Goal: Task Accomplishment & Management: Use online tool/utility

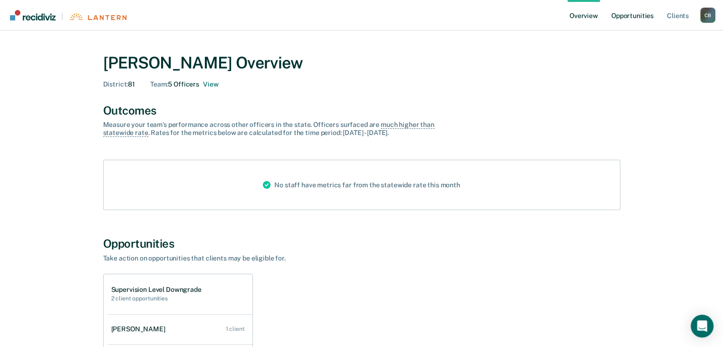
click at [631, 16] on link "Opportunities" at bounding box center [632, 15] width 46 height 30
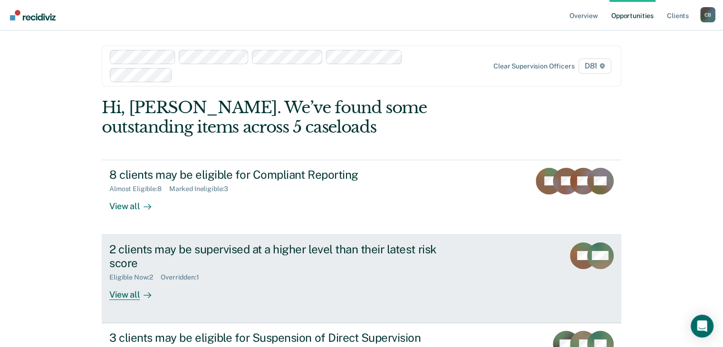
click at [141, 289] on div at bounding box center [145, 294] width 11 height 11
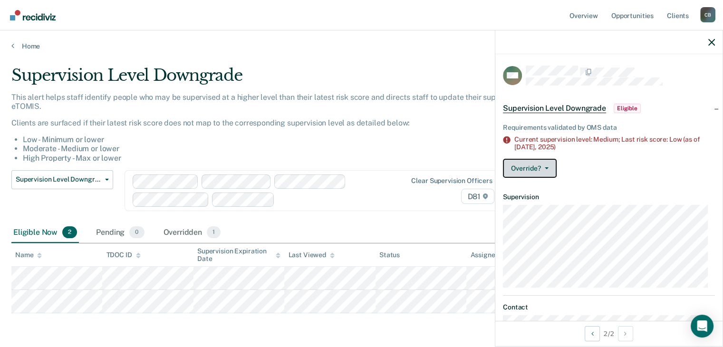
click at [538, 169] on button "Override?" at bounding box center [530, 168] width 54 height 19
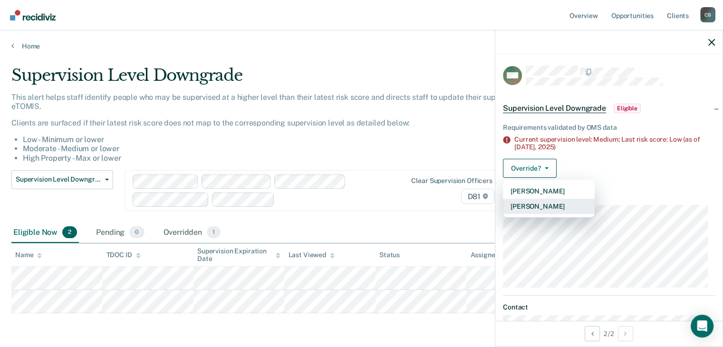
click at [543, 205] on button "[PERSON_NAME]" at bounding box center [549, 206] width 92 height 15
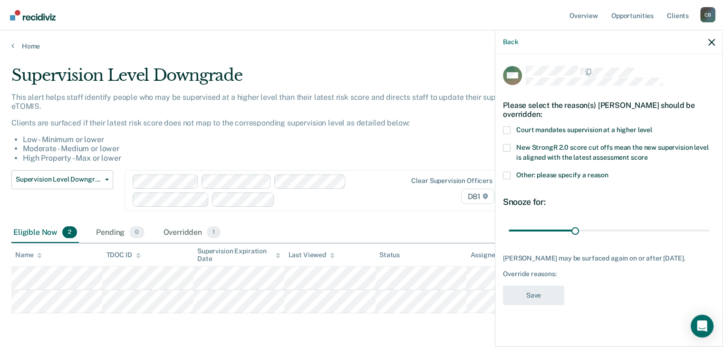
click at [509, 174] on span at bounding box center [507, 175] width 8 height 8
click at [608, 171] on input "Other: please specify a reason" at bounding box center [608, 171] width 0 height 0
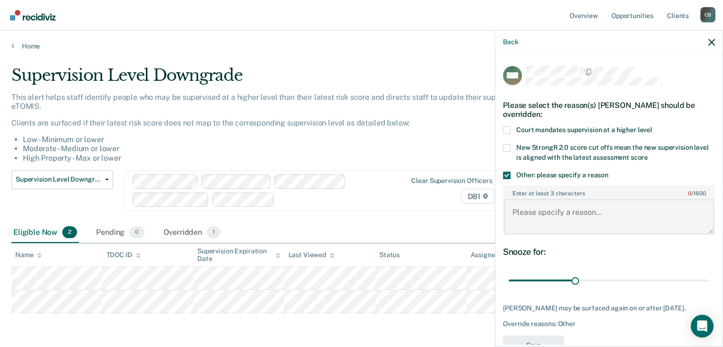
click at [562, 215] on textarea "Enter at least 3 characters 0 / 1600" at bounding box center [609, 216] width 210 height 35
type textarea "officer changed plan [DATE]"
click at [539, 341] on button "Save" at bounding box center [533, 344] width 61 height 19
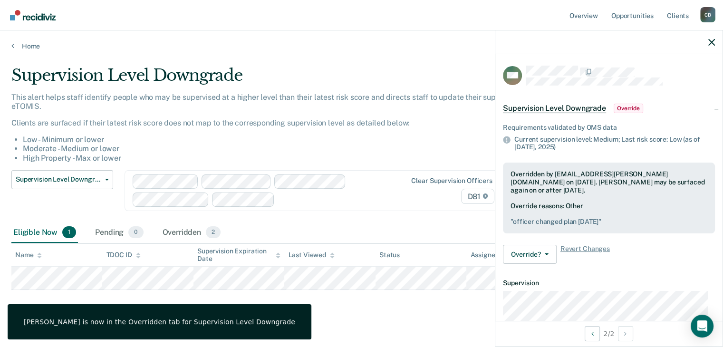
click at [366, 322] on main "Supervision Level Downgrade This alert helps staff identify people who may be s…" at bounding box center [361, 202] width 723 height 305
click at [714, 43] on div at bounding box center [608, 42] width 227 height 24
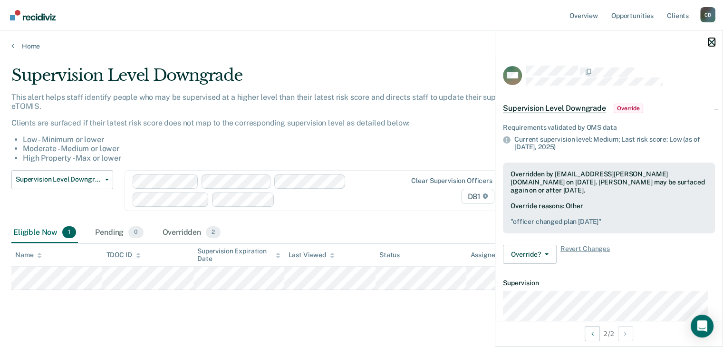
click at [713, 42] on icon "button" at bounding box center [711, 42] width 7 height 7
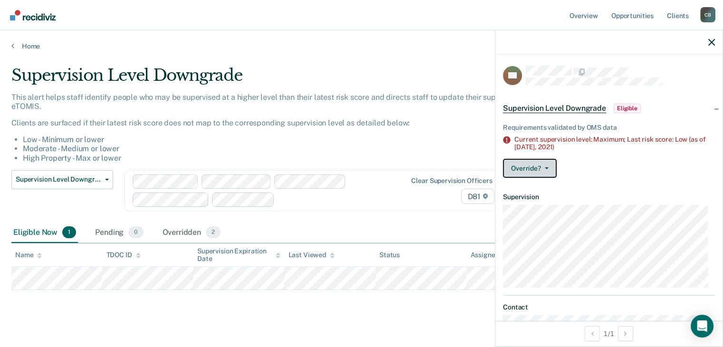
click at [535, 167] on button "Override?" at bounding box center [530, 168] width 54 height 19
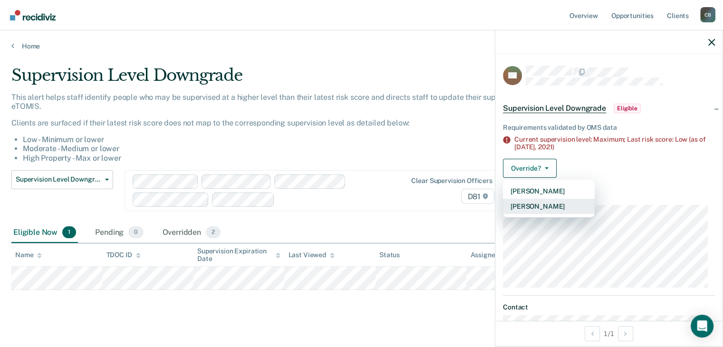
click at [534, 211] on button "[PERSON_NAME]" at bounding box center [549, 206] width 92 height 15
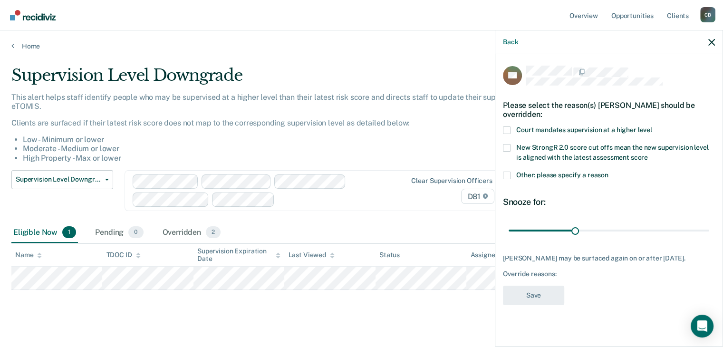
click at [510, 173] on label "Other: please specify a reason" at bounding box center [609, 176] width 212 height 10
click at [608, 171] on input "Other: please specify a reason" at bounding box center [608, 171] width 0 height 0
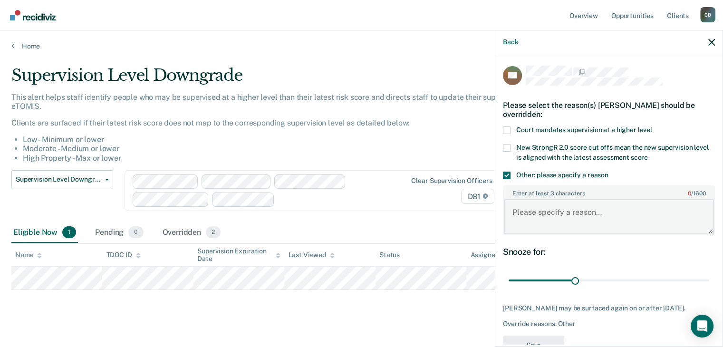
click at [543, 221] on textarea "Enter at least 3 characters 0 / 1600" at bounding box center [609, 216] width 210 height 35
type textarea "icot's out and this plan is for [DATE]"
click at [556, 335] on button "Save" at bounding box center [533, 344] width 61 height 19
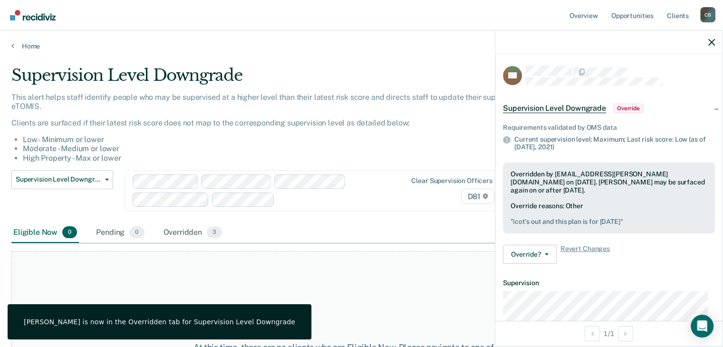
click at [391, 238] on div "Eligible Now 0 Pending 0 Overridden 3" at bounding box center [361, 232] width 700 height 21
click at [714, 40] on icon "button" at bounding box center [711, 42] width 7 height 7
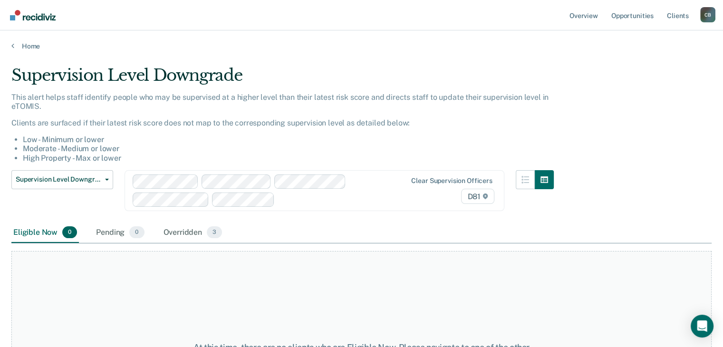
click at [28, 50] on main "Supervision Level Downgrade This alert helps staff identify people who may be s…" at bounding box center [361, 197] width 723 height 294
click at [25, 43] on link "Home" at bounding box center [361, 46] width 700 height 9
